Goal: Information Seeking & Learning: Learn about a topic

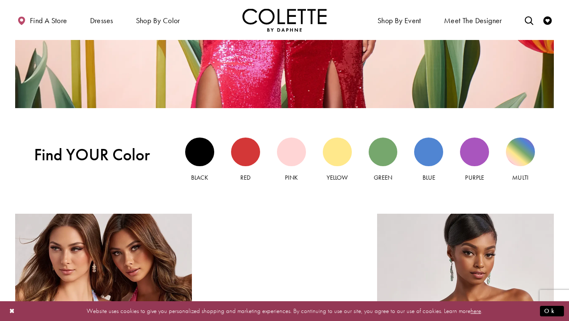
scroll to position [697, 0]
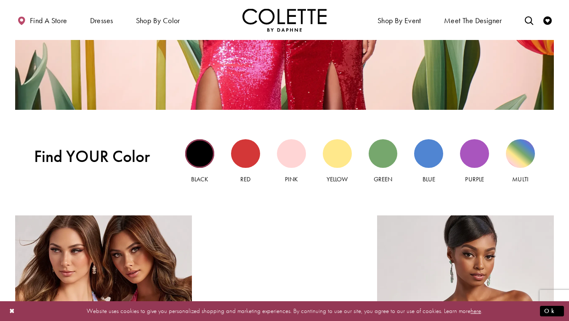
click at [202, 158] on div "Black view" at bounding box center [199, 153] width 29 height 29
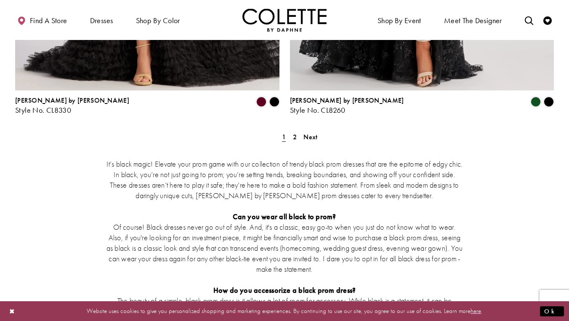
scroll to position [1651, 0]
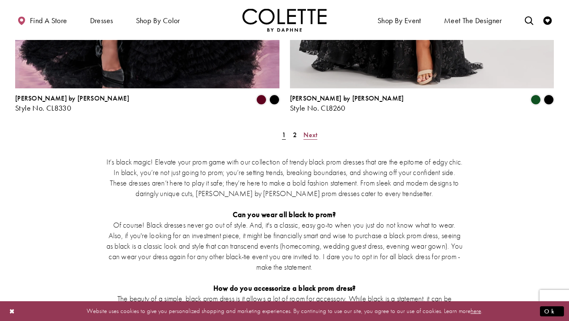
click at [312, 130] on span "Next" at bounding box center [310, 134] width 14 height 9
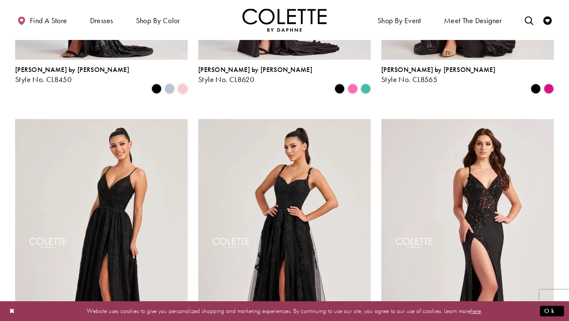
scroll to position [304, 0]
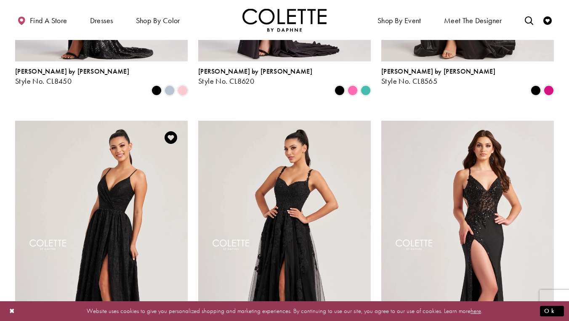
click at [121, 140] on img "Visit Colette by Daphne Style No. CL8010 Page" at bounding box center [101, 246] width 172 height 251
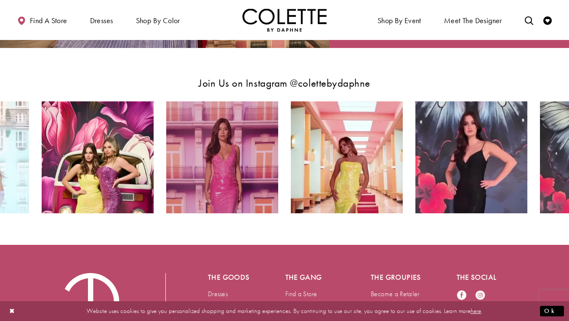
scroll to position [697, 0]
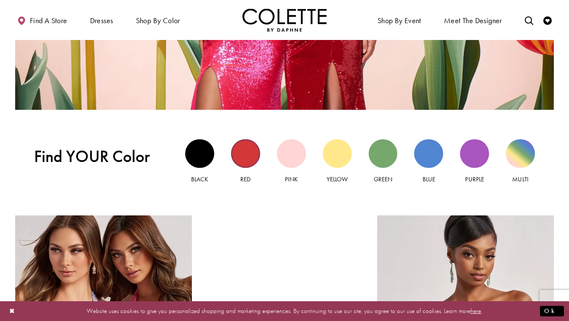
click at [249, 145] on div "Red view" at bounding box center [245, 153] width 29 height 29
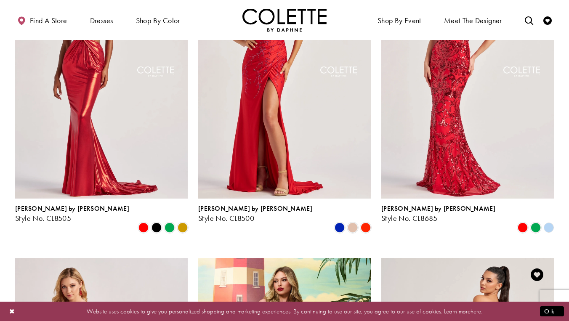
scroll to position [450, 0]
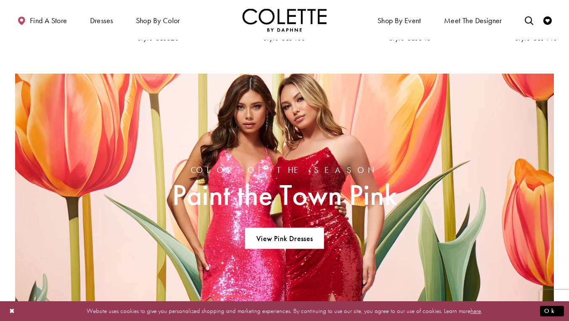
scroll to position [439, 0]
